Goal: Transaction & Acquisition: Purchase product/service

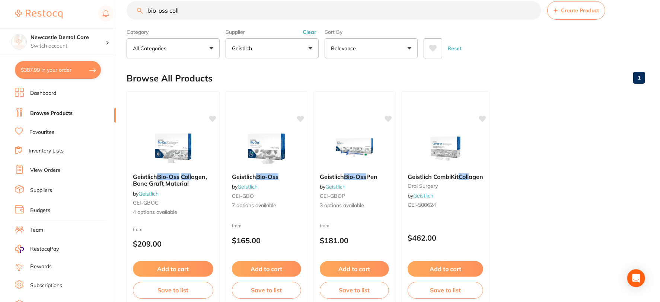
click at [531, 9] on input "bio-oss coll" at bounding box center [334, 10] width 415 height 19
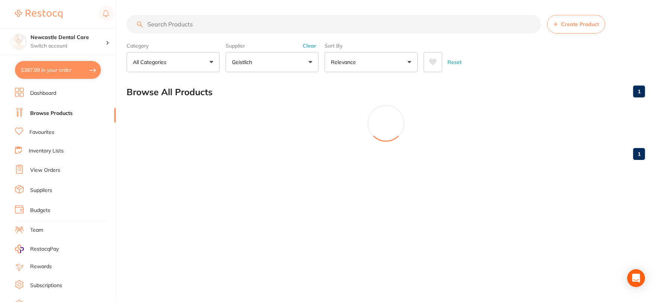
click at [78, 74] on button "$387.99 in your order" at bounding box center [58, 70] width 86 height 18
checkbox input "true"
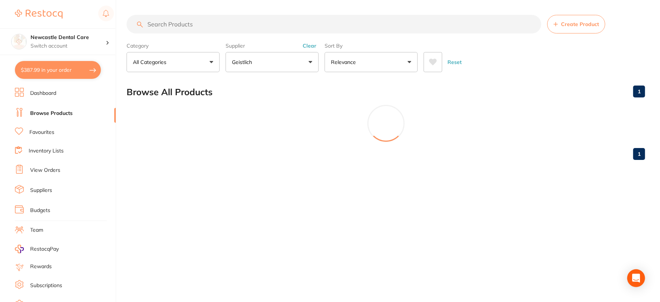
checkbox input "true"
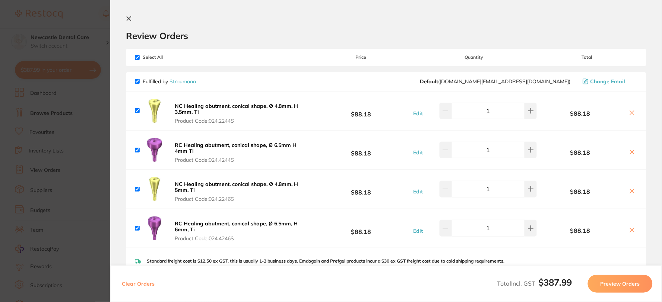
click at [130, 18] on icon at bounding box center [129, 19] width 6 height 6
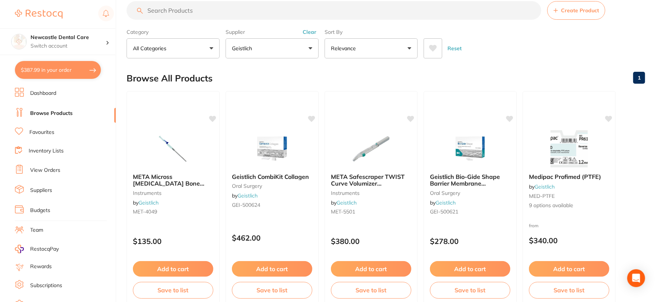
click at [314, 32] on button "Clear" at bounding box center [310, 32] width 18 height 7
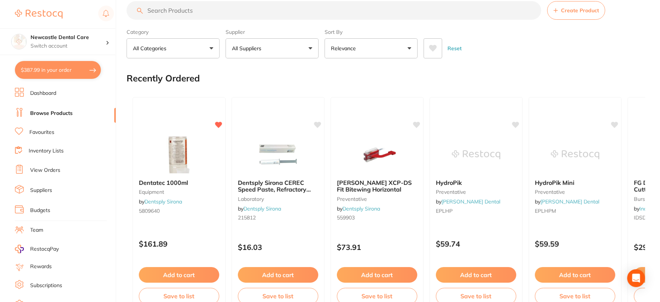
scroll to position [0, 0]
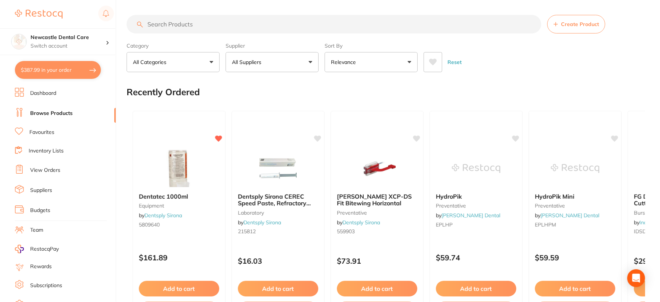
click at [306, 61] on button "All Suppliers" at bounding box center [272, 62] width 93 height 20
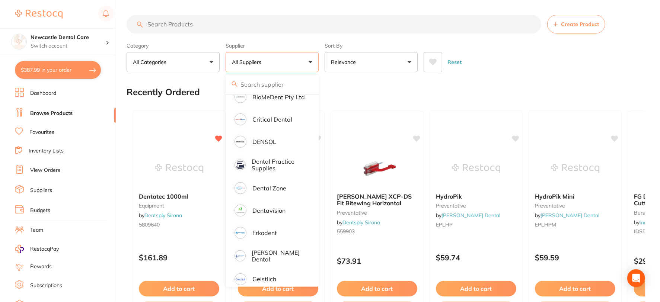
scroll to position [207, 0]
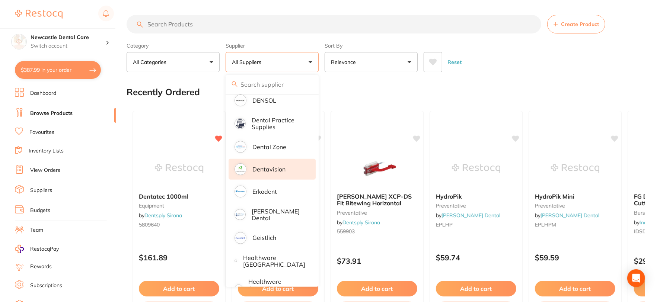
click at [252, 166] on li "Dentavision" at bounding box center [272, 169] width 87 height 21
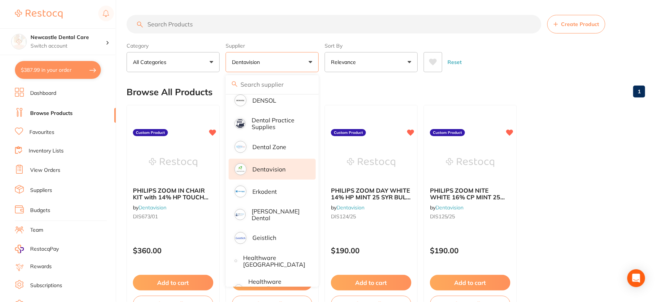
click at [201, 61] on button "All Categories" at bounding box center [173, 62] width 93 height 20
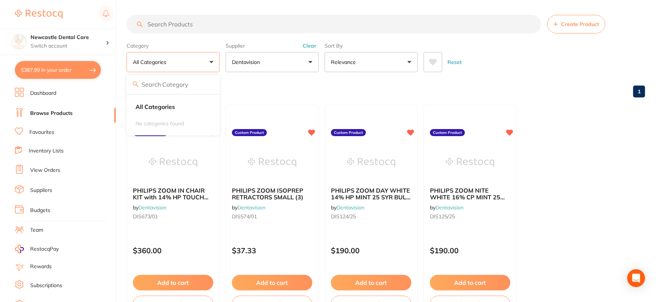
click at [209, 61] on button "All Categories" at bounding box center [173, 62] width 93 height 20
click at [207, 61] on button "All Categories" at bounding box center [173, 62] width 93 height 20
click at [281, 86] on div "Browse All Products 1" at bounding box center [386, 92] width 519 height 25
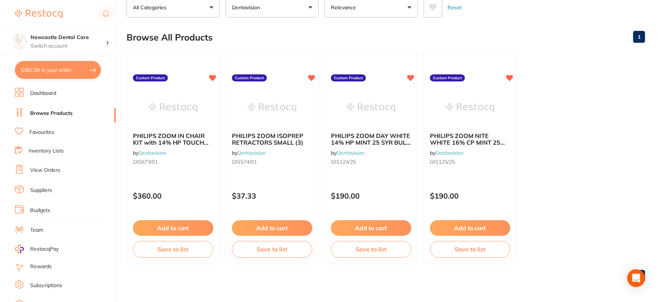
scroll to position [55, 0]
click at [53, 171] on link "View Orders" at bounding box center [45, 170] width 30 height 7
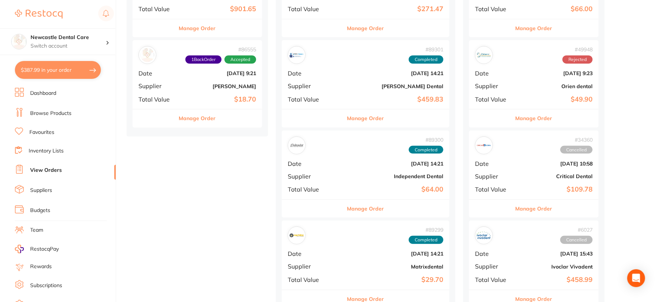
scroll to position [124, 0]
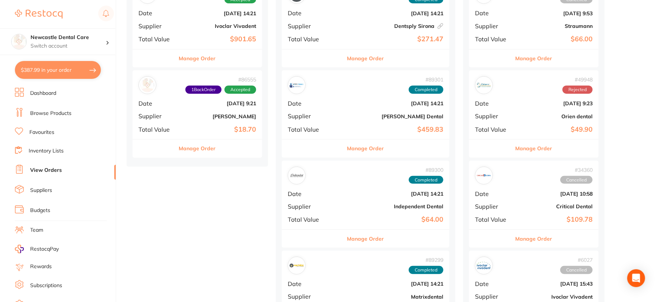
click at [204, 117] on b "[PERSON_NAME]" at bounding box center [219, 117] width 74 height 6
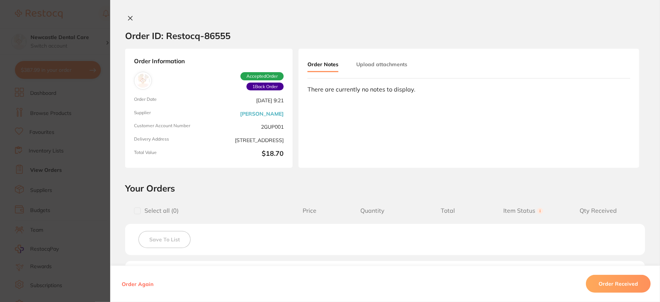
scroll to position [124, 0]
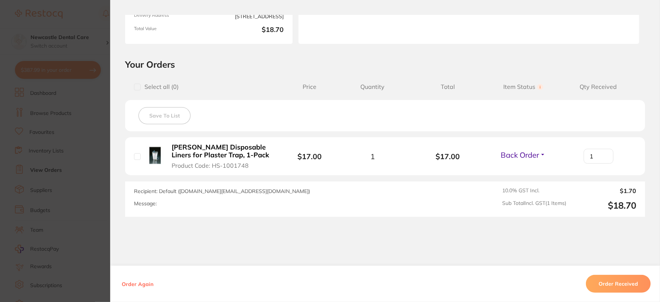
click at [617, 283] on button "Order Received" at bounding box center [618, 284] width 65 height 18
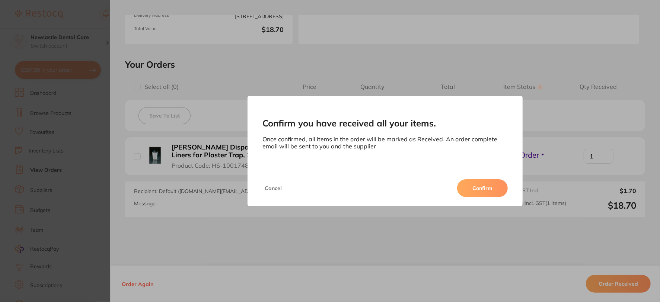
click at [485, 189] on button "Confirm" at bounding box center [482, 189] width 51 height 18
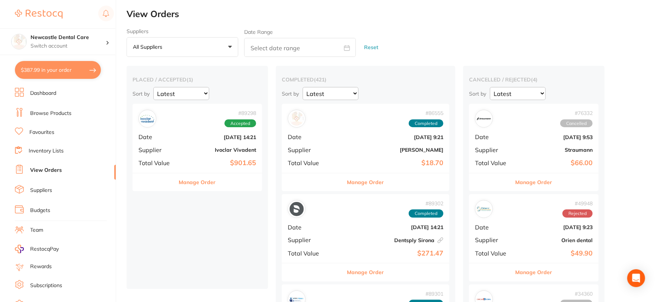
click at [190, 136] on b "[DATE] 14:21" at bounding box center [219, 137] width 74 height 6
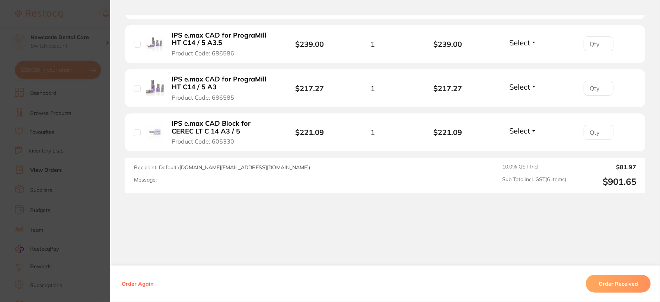
scroll to position [371, 0]
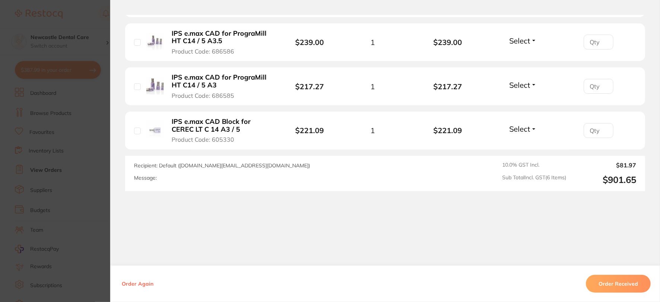
click at [610, 280] on button "Order Received" at bounding box center [618, 284] width 65 height 18
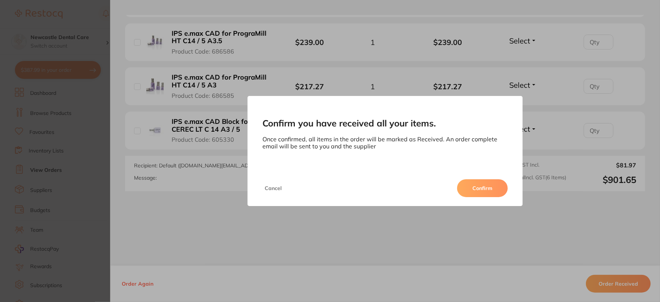
click at [493, 193] on button "Confirm" at bounding box center [482, 189] width 51 height 18
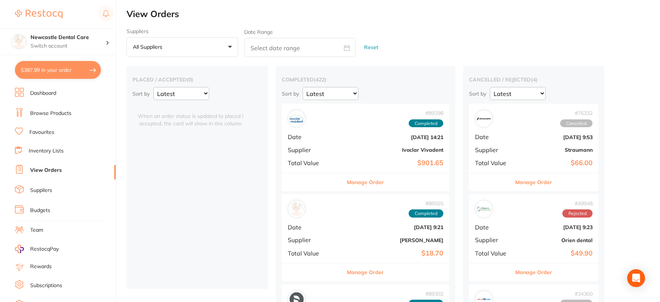
click at [222, 46] on button "All suppliers +0" at bounding box center [183, 47] width 112 height 20
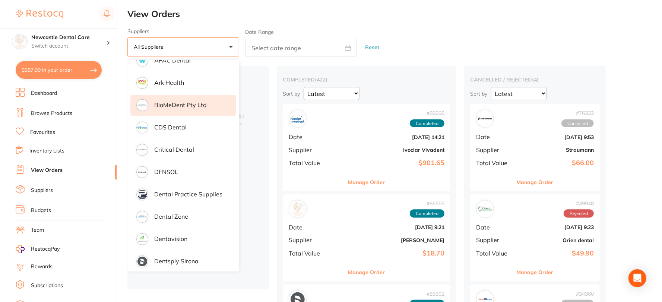
scroll to position [124, 0]
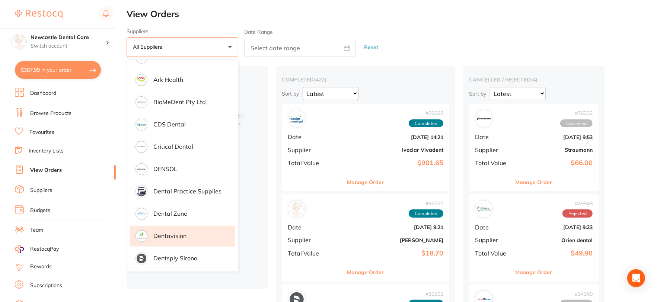
click at [171, 233] on p "Dentavision" at bounding box center [169, 236] width 33 height 7
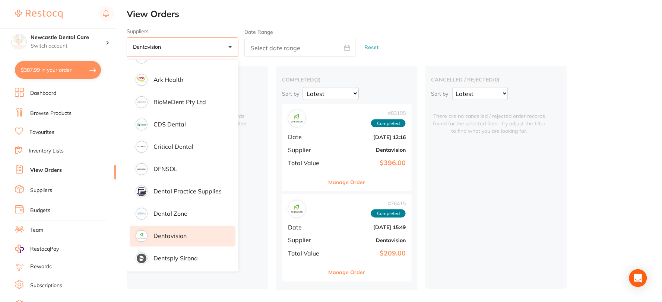
click at [334, 136] on b "[DATE] 12:16" at bounding box center [368, 137] width 74 height 6
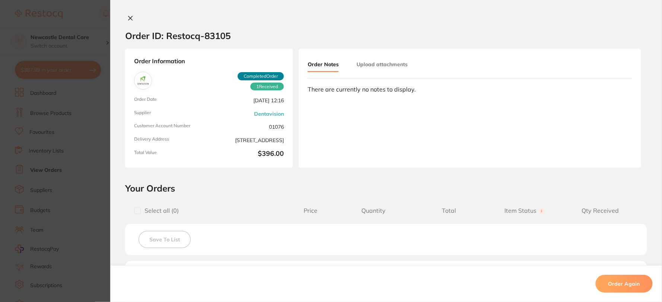
click at [134, 18] on button at bounding box center [130, 19] width 10 height 8
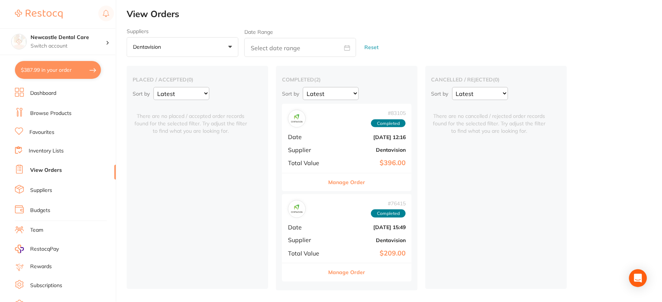
click at [54, 110] on link "Browse Products" at bounding box center [50, 113] width 41 height 7
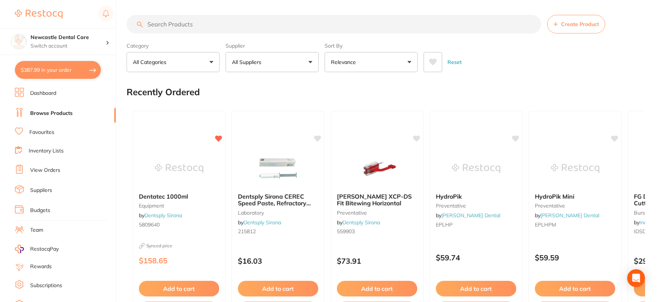
click at [266, 61] on span at bounding box center [265, 62] width 3 height 3
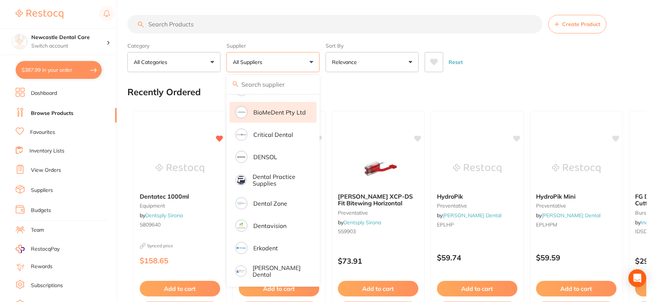
scroll to position [207, 0]
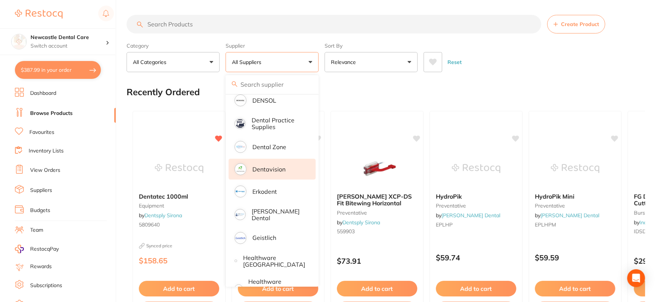
click at [263, 166] on p "Dentavision" at bounding box center [269, 169] width 33 height 7
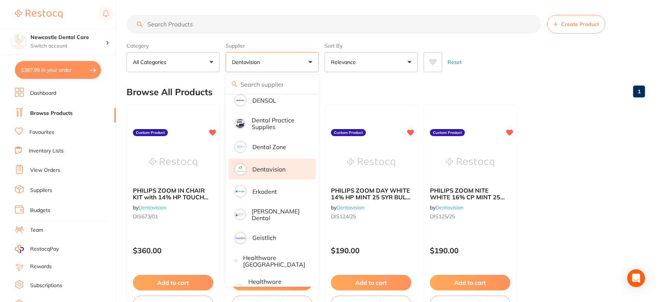
click at [511, 82] on div "Browse All Products 1" at bounding box center [386, 92] width 519 height 25
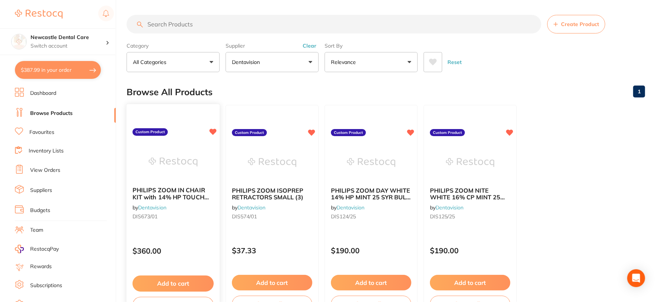
click at [174, 172] on img at bounding box center [173, 162] width 49 height 38
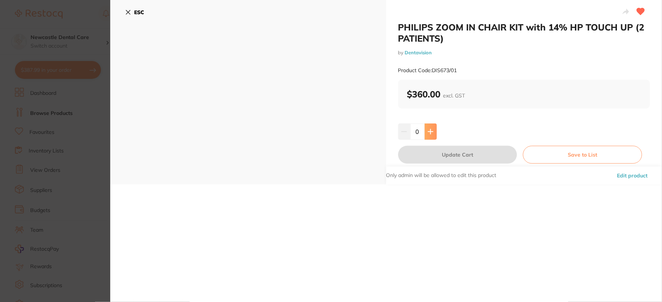
click at [432, 135] on button at bounding box center [431, 132] width 12 height 16
type input "2"
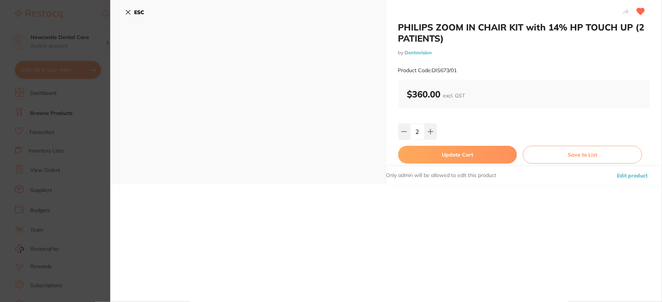
click at [462, 155] on button "Update Cart" at bounding box center [457, 155] width 119 height 18
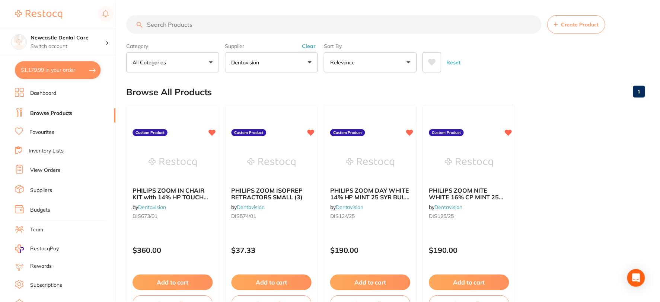
scroll to position [1, 0]
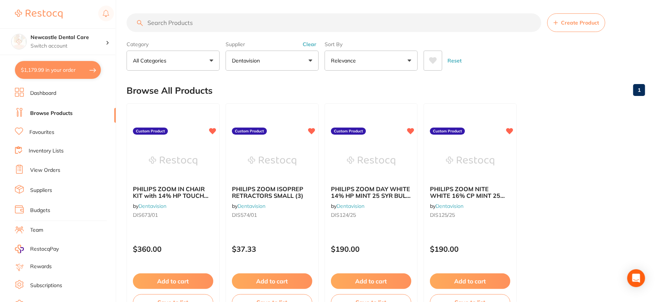
click at [80, 70] on button "$1,179.99 in your order" at bounding box center [58, 70] width 86 height 18
checkbox input "true"
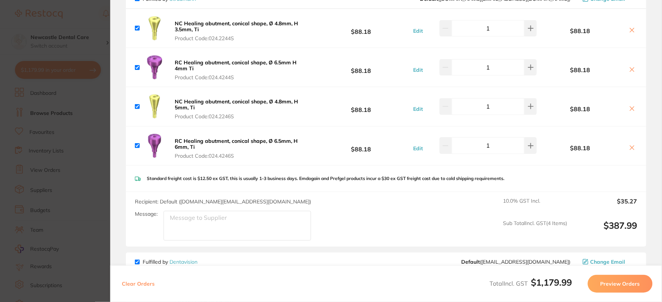
scroll to position [41, 0]
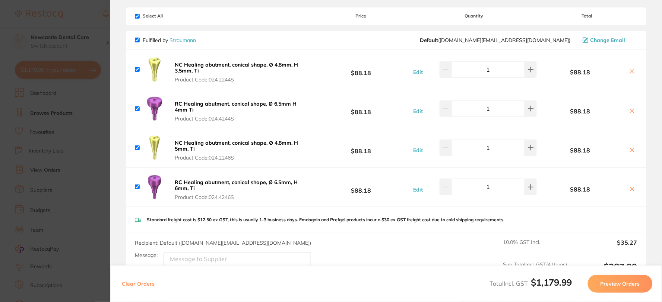
click at [632, 71] on icon at bounding box center [632, 72] width 6 height 6
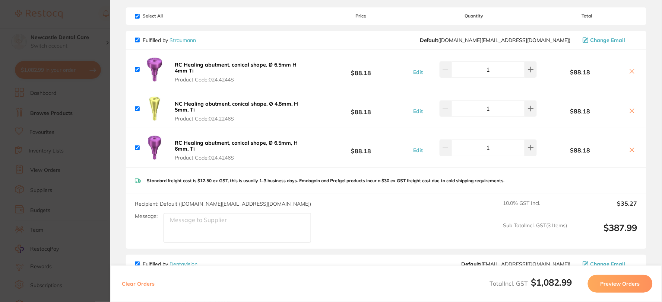
click at [632, 71] on icon at bounding box center [632, 72] width 6 height 6
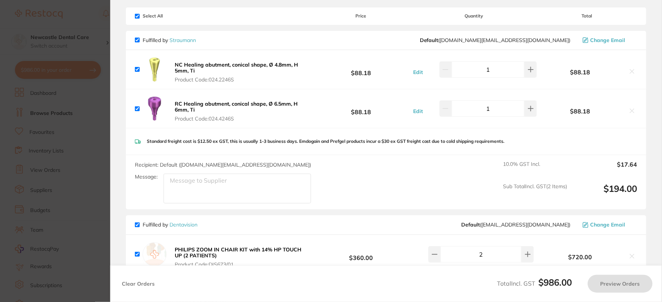
click at [632, 71] on icon at bounding box center [632, 72] width 6 height 6
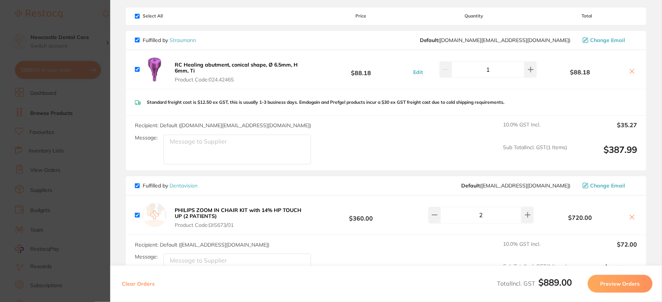
click at [632, 71] on icon at bounding box center [632, 72] width 6 height 6
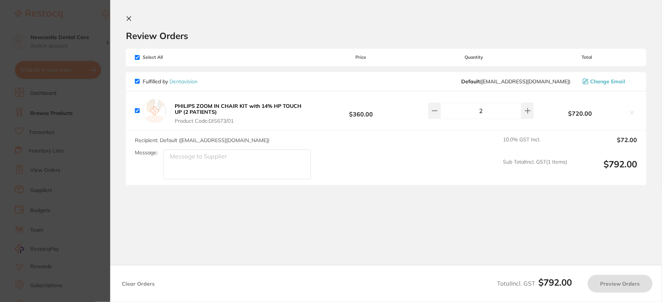
checkbox input "true"
click at [619, 284] on button "Preview Orders" at bounding box center [620, 284] width 65 height 18
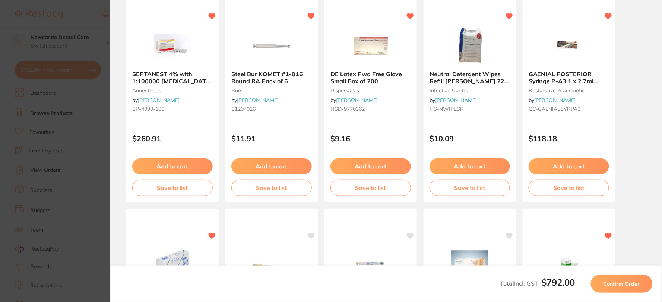
scroll to position [83, 0]
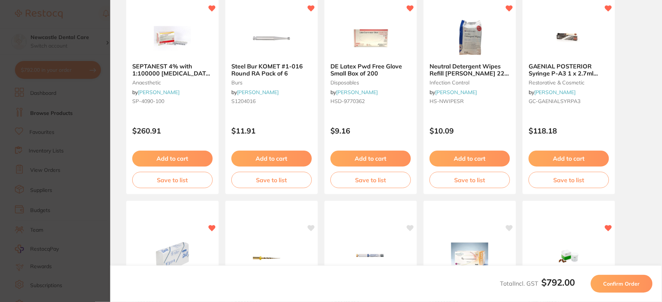
click at [630, 283] on span "Confirm Order" at bounding box center [621, 284] width 36 height 7
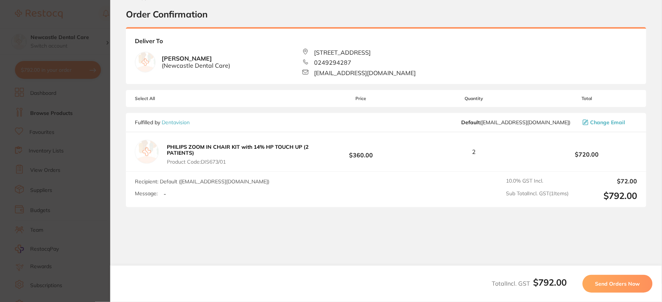
scroll to position [32, 0]
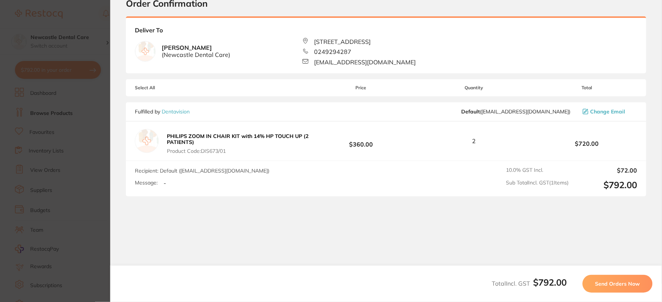
click at [619, 281] on span "Send Orders Now" at bounding box center [617, 284] width 45 height 7
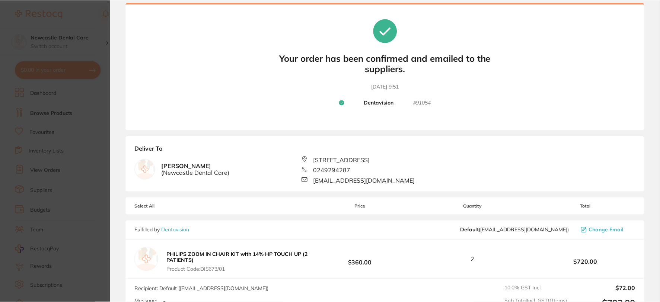
scroll to position [0, 0]
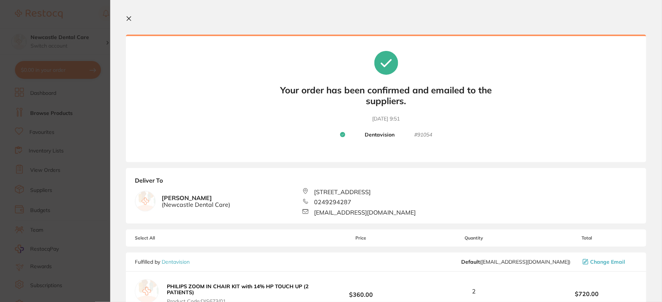
click at [131, 18] on icon at bounding box center [129, 19] width 6 height 6
